Goal: Transaction & Acquisition: Purchase product/service

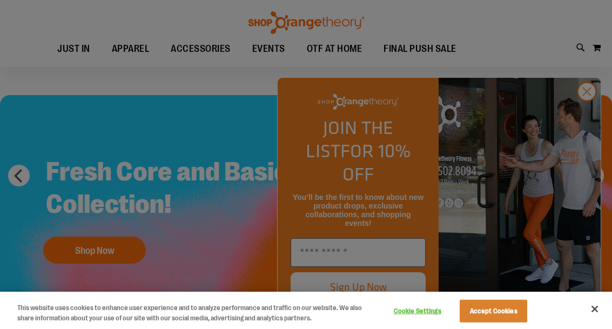
scroll to position [25, 0]
click at [578, 151] on div at bounding box center [306, 164] width 612 height 329
click at [576, 156] on div at bounding box center [306, 164] width 612 height 329
click at [510, 323] on button "Accept Cookies" at bounding box center [494, 311] width 68 height 23
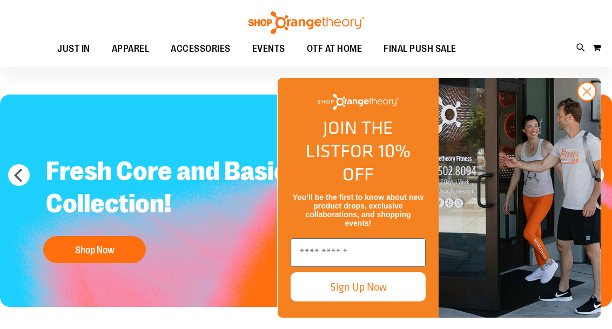
click at [587, 100] on circle "Close dialog" at bounding box center [587, 92] width 18 height 18
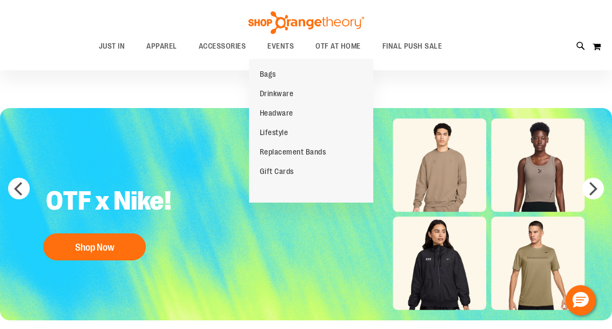
scroll to position [17, 0]
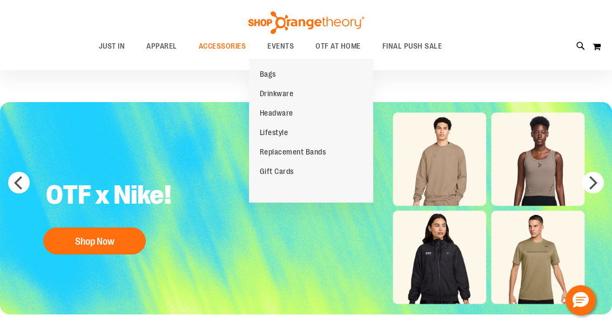
click at [270, 151] on span "Replacement Bands" at bounding box center [293, 152] width 66 height 11
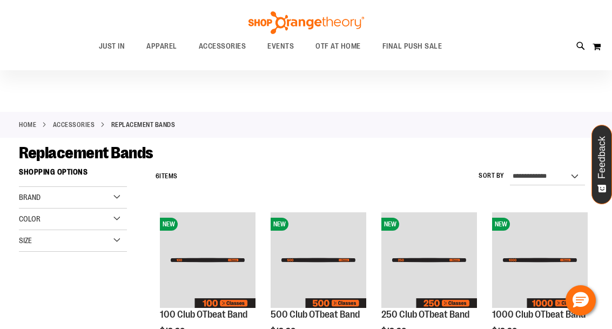
scroll to position [8, 0]
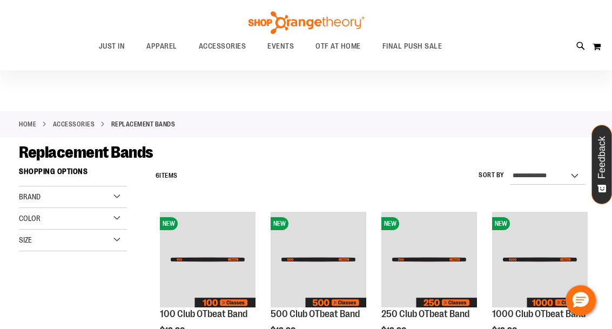
click at [66, 123] on link "ACCESSORIES" at bounding box center [74, 124] width 42 height 10
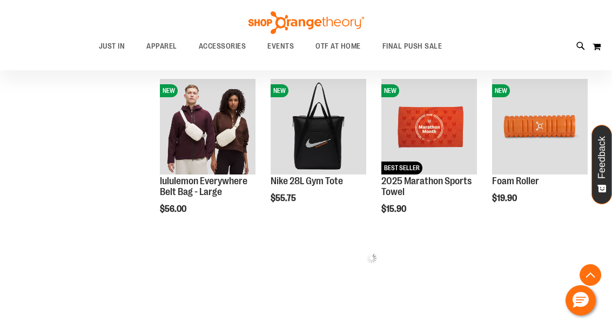
scroll to position [502, 0]
